Goal: Navigation & Orientation: Go to known website

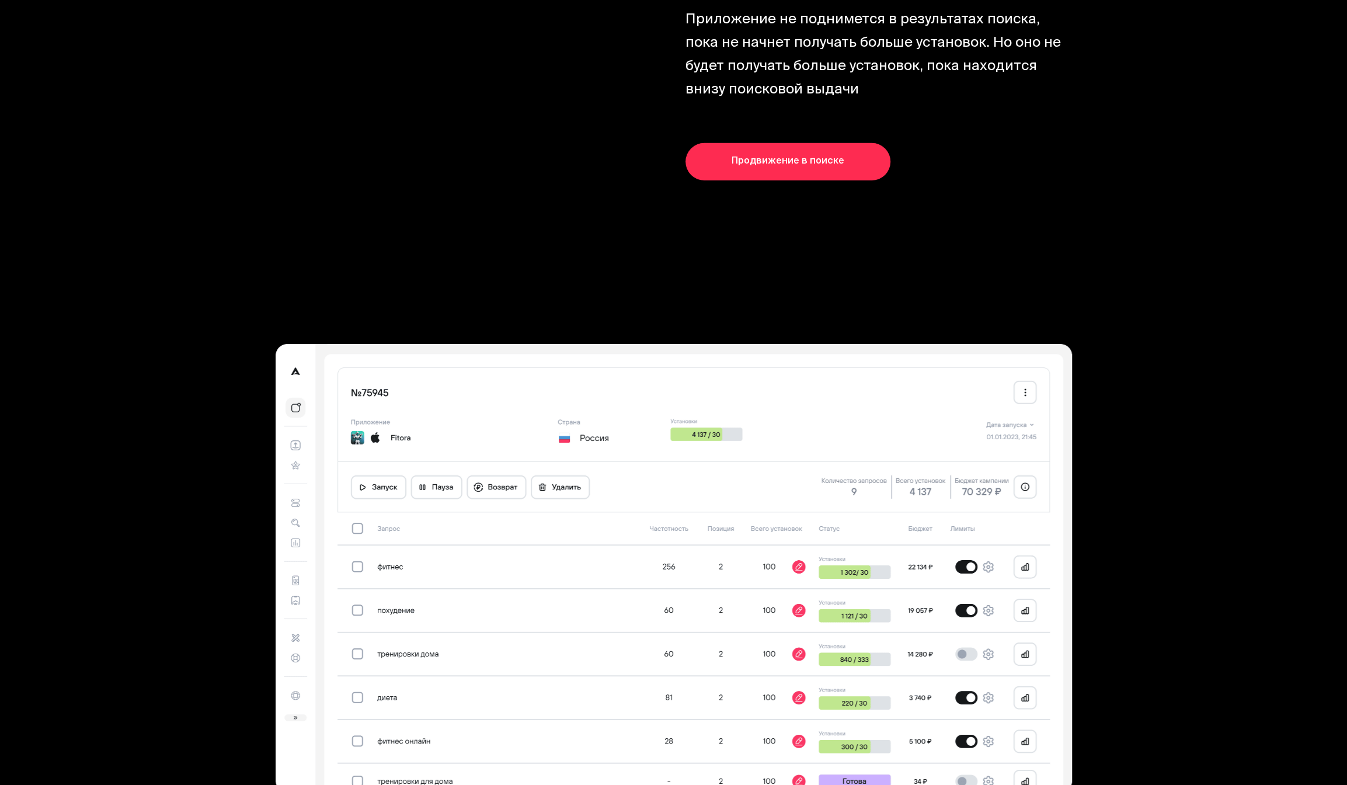
scroll to position [3293, 0]
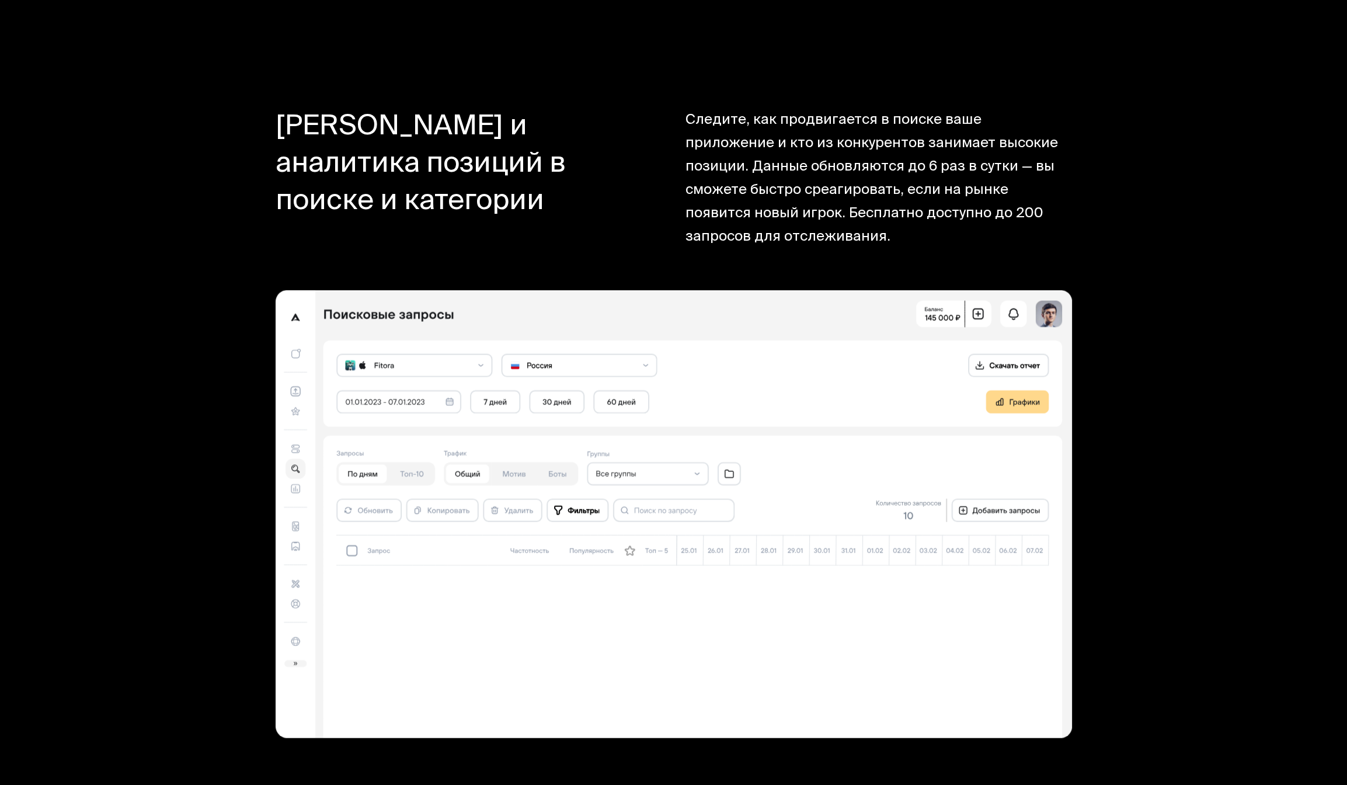
scroll to position [10358, 0]
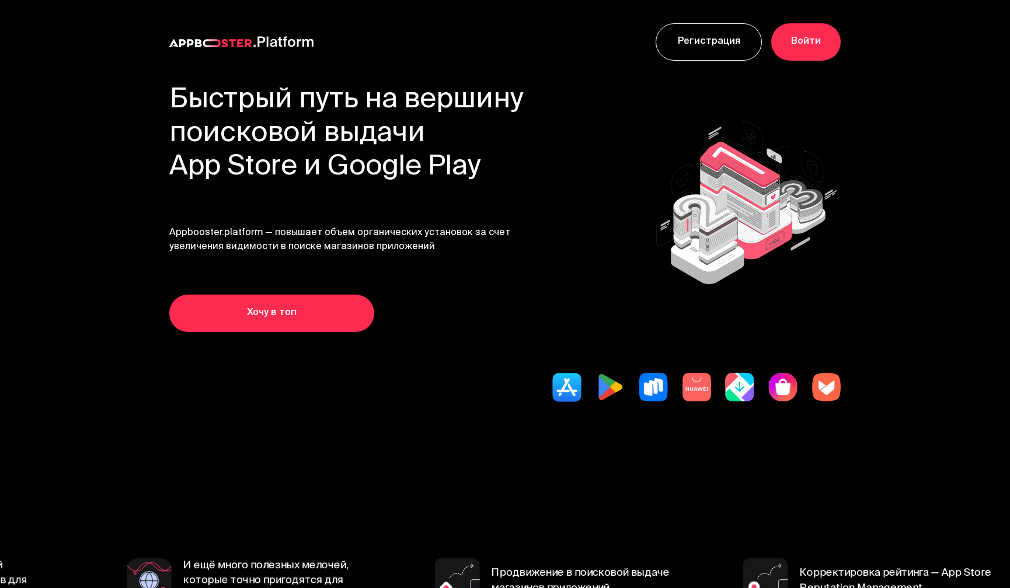
click at [808, 44] on link "Войти" at bounding box center [805, 41] width 69 height 37
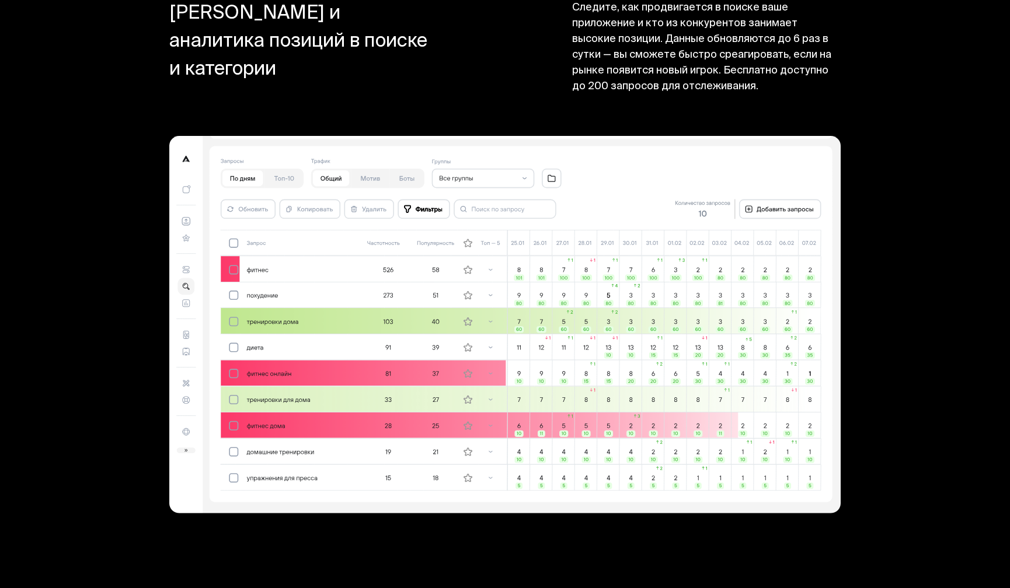
scroll to position [9337, 0]
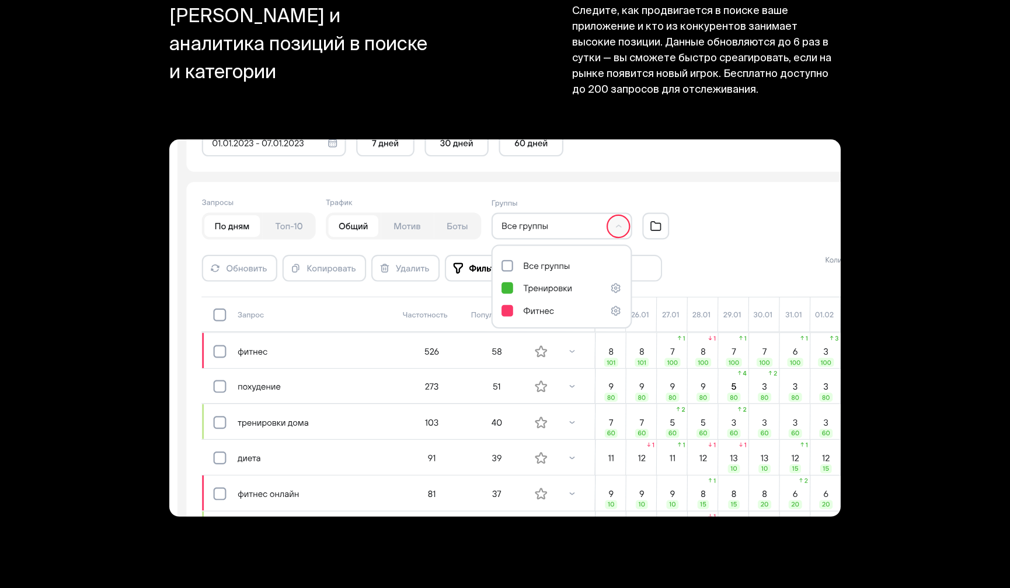
drag, startPoint x: 677, startPoint y: 308, endPoint x: 643, endPoint y: 440, distance: 136.9
click at [643, 440] on g at bounding box center [613, 494] width 875 height 936
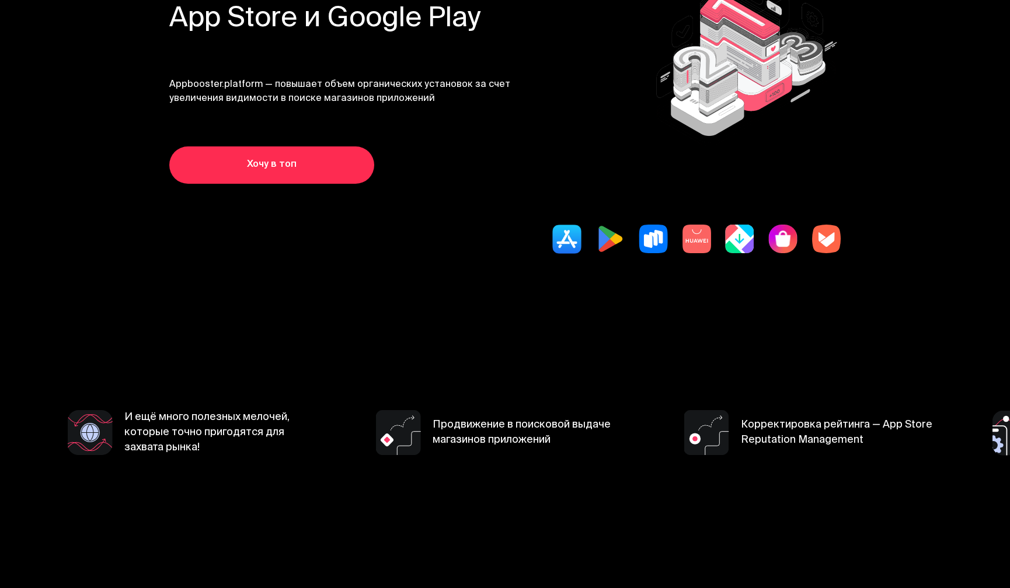
scroll to position [0, 0]
